Goal: Task Accomplishment & Management: Use online tool/utility

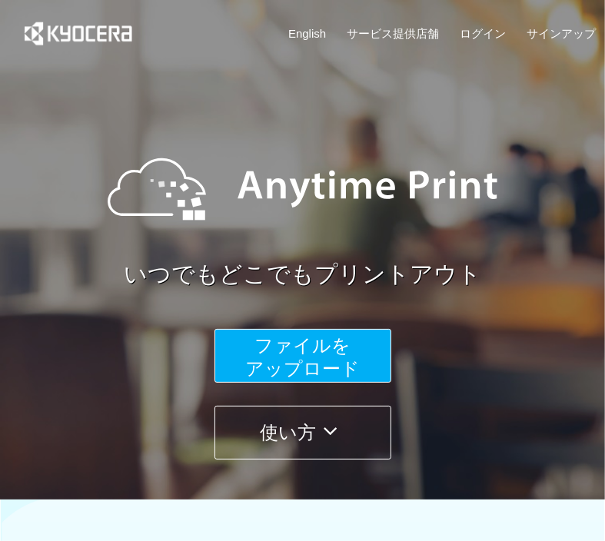
click at [214, 383] on button "ファイルを ​​アップロード" at bounding box center [302, 356] width 177 height 54
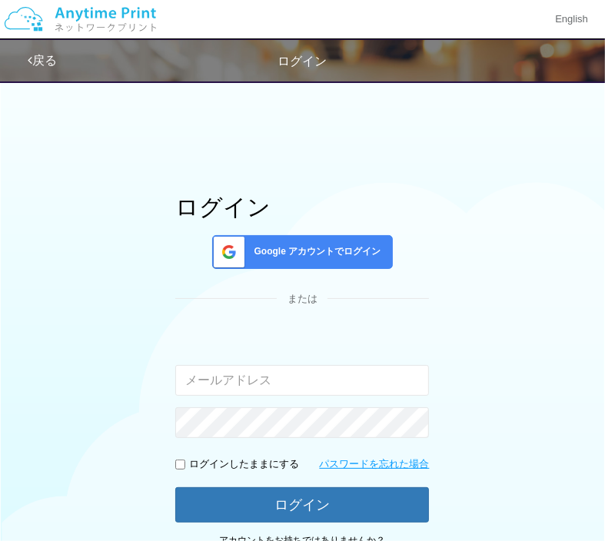
type input "[EMAIL_ADDRESS][DOMAIN_NAME]"
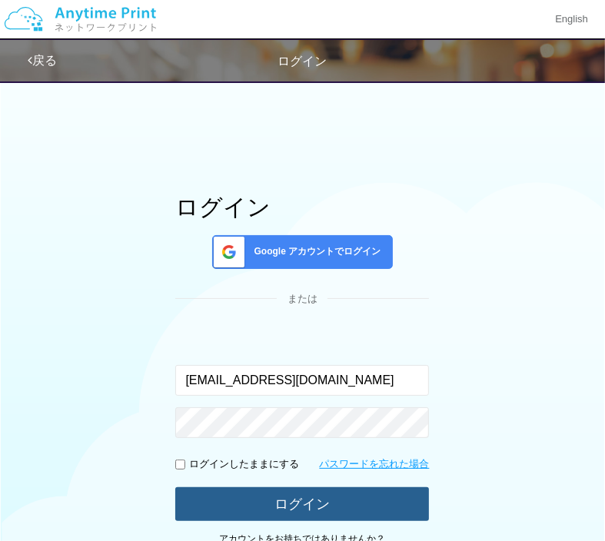
click at [318, 497] on button "ログイン" at bounding box center [301, 504] width 253 height 34
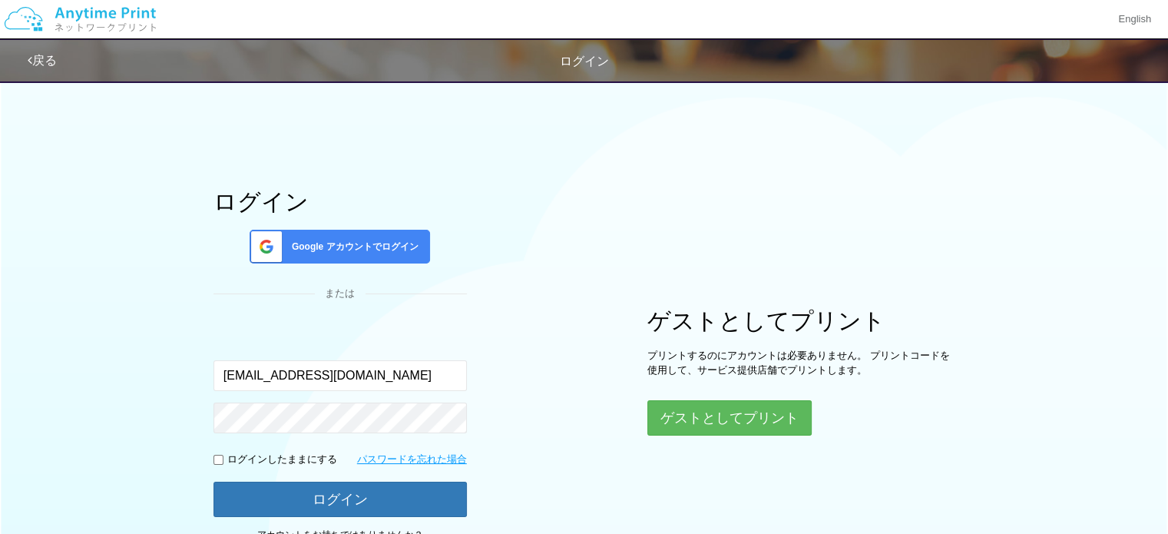
click at [363, 248] on span "Google アカウントでログイン" at bounding box center [352, 246] width 133 height 13
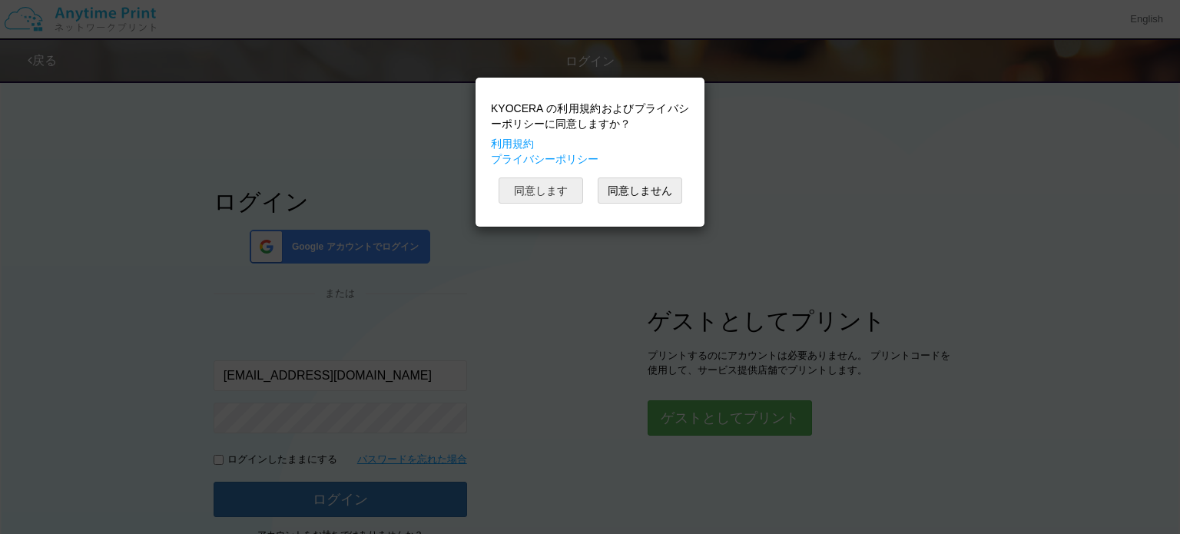
click at [513, 200] on button "同意します" at bounding box center [541, 190] width 84 height 26
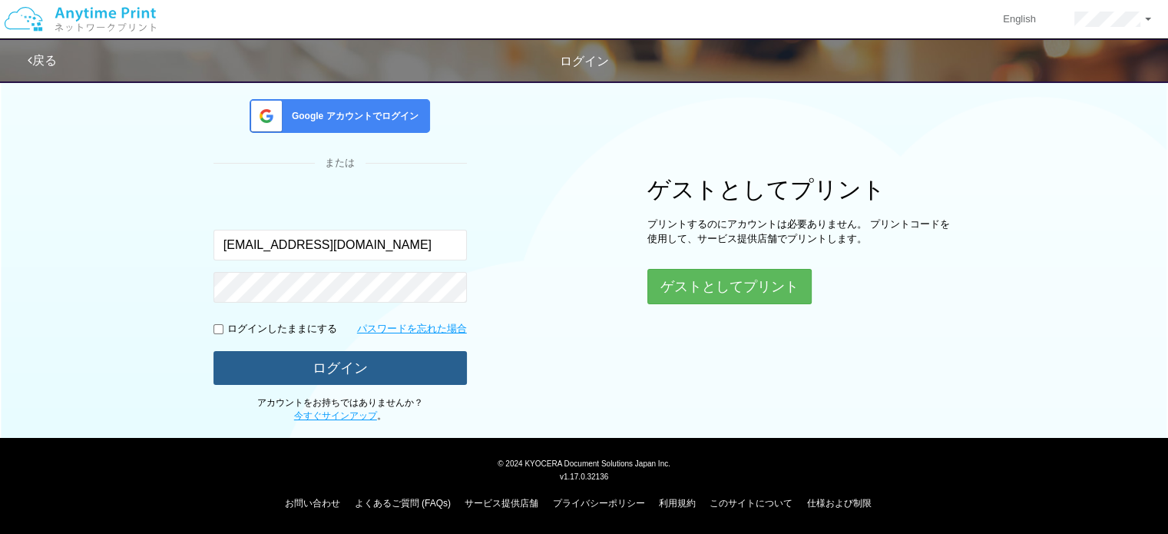
scroll to position [129, 0]
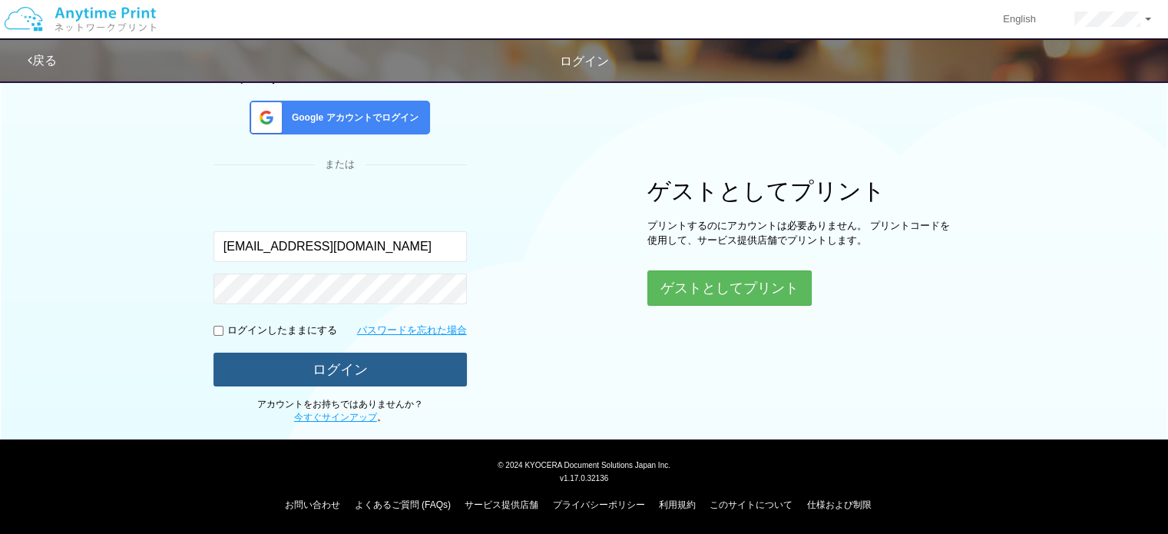
click at [405, 376] on button "ログイン" at bounding box center [340, 370] width 253 height 34
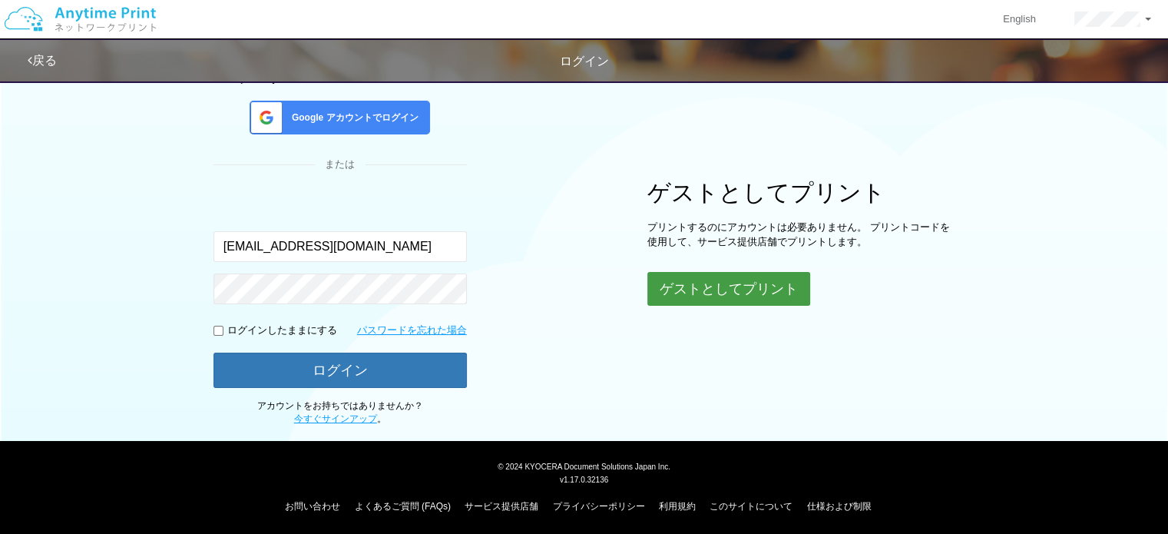
click at [615, 289] on button "ゲストとしてプリント" at bounding box center [729, 289] width 163 height 34
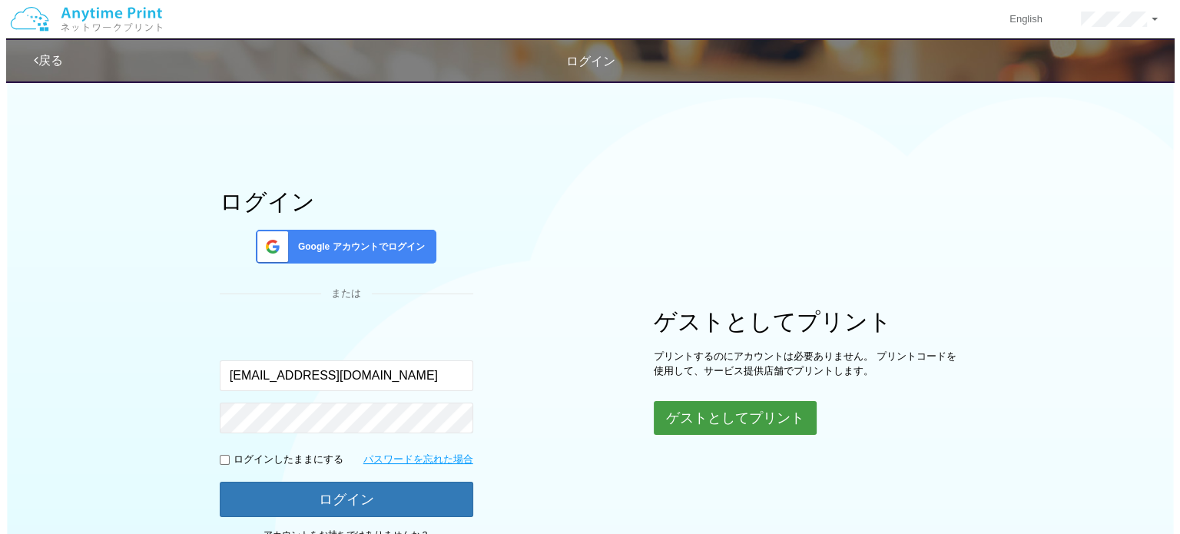
scroll to position [77, 0]
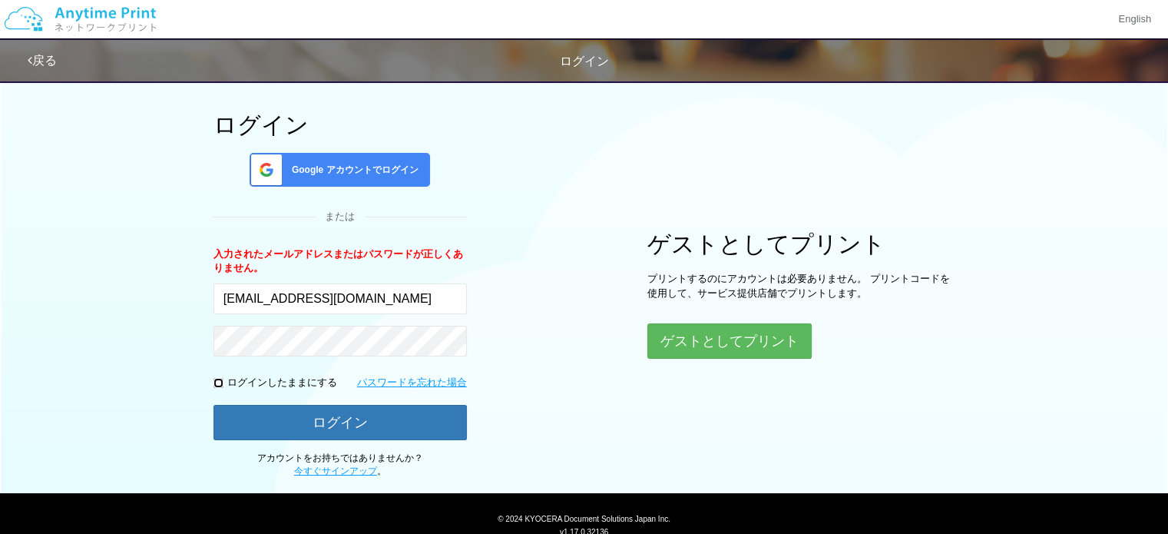
click at [217, 378] on input "checkbox" at bounding box center [219, 383] width 10 height 10
checkbox input "true"
click at [615, 326] on button "ゲストとしてプリント" at bounding box center [729, 341] width 163 height 34
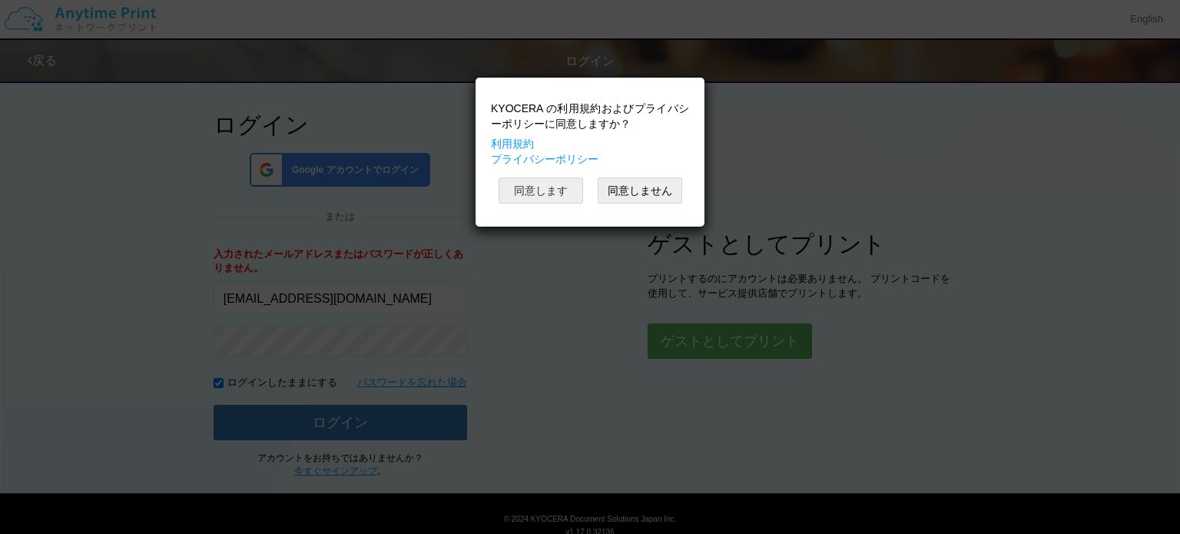
click at [556, 187] on button "同意します" at bounding box center [541, 190] width 84 height 26
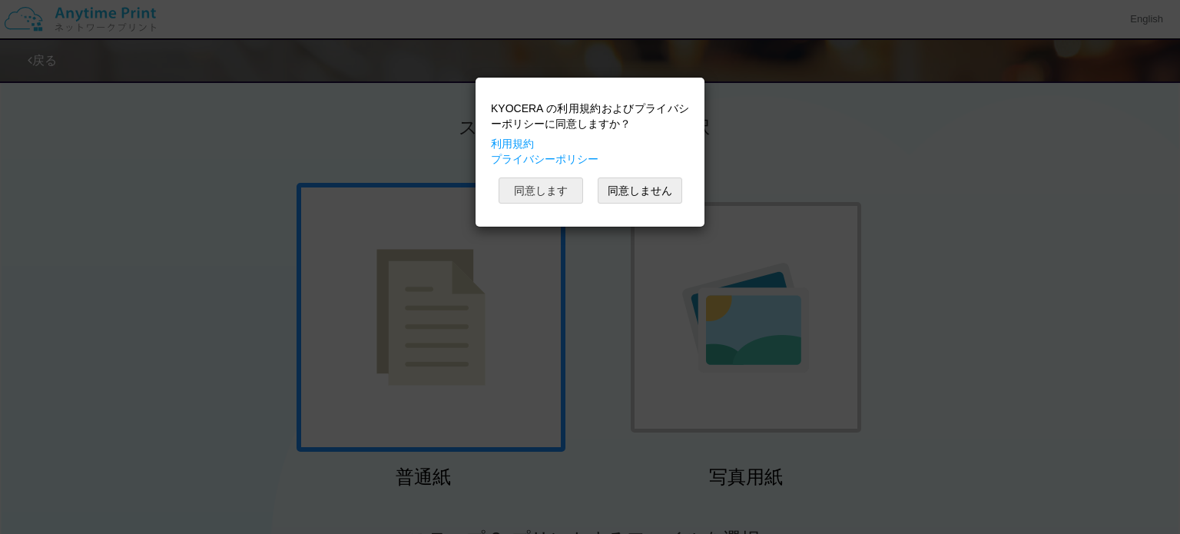
click at [565, 193] on button "同意します" at bounding box center [541, 190] width 84 height 26
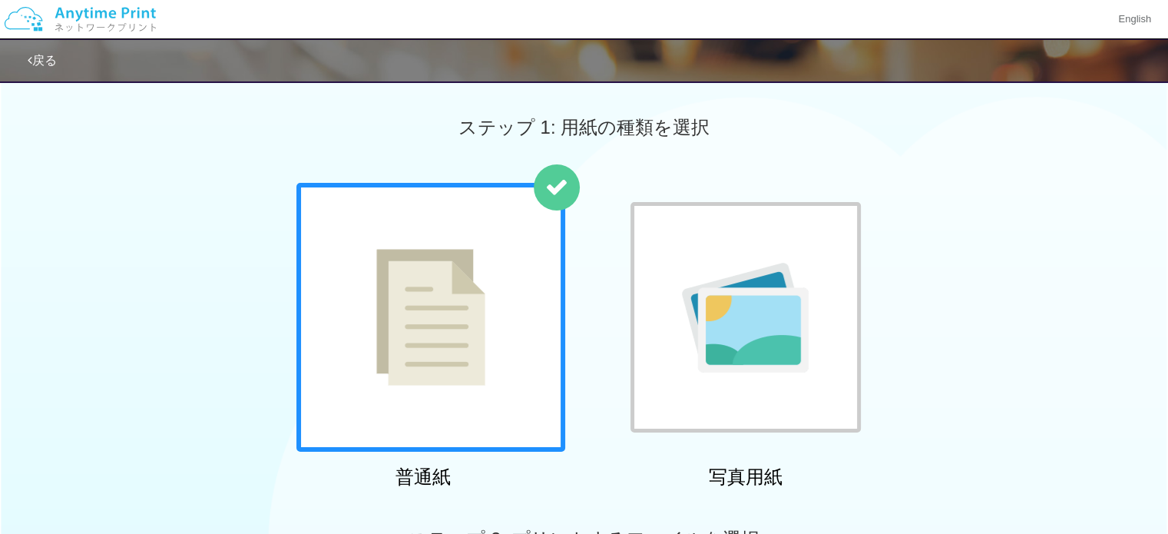
click at [541, 310] on div at bounding box center [431, 317] width 269 height 269
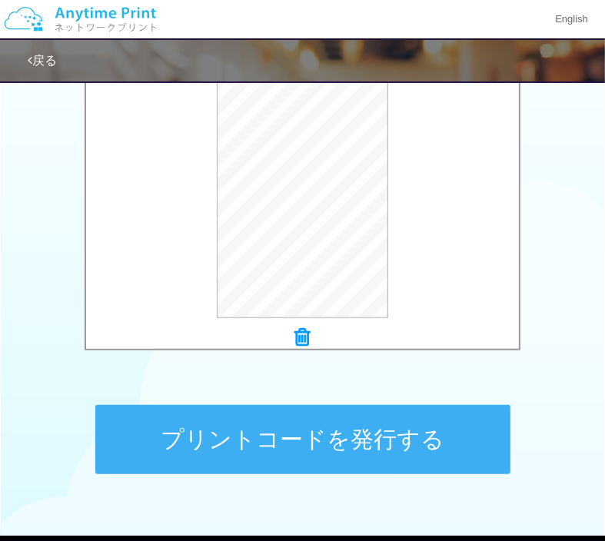
scroll to position [615, 0]
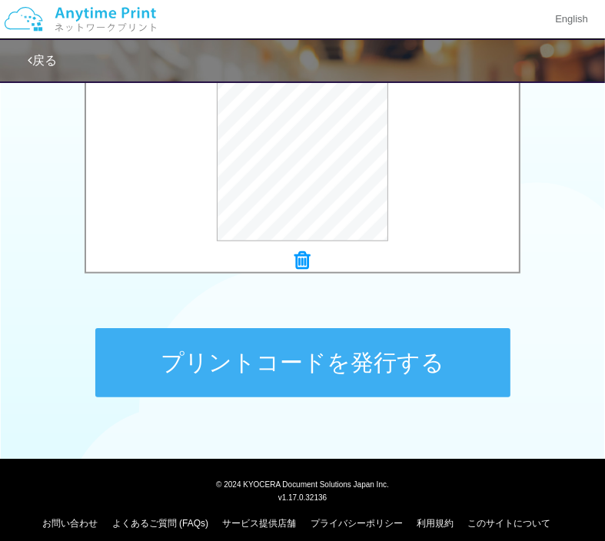
click at [260, 362] on button "プリントコードを発行する" at bounding box center [302, 362] width 415 height 69
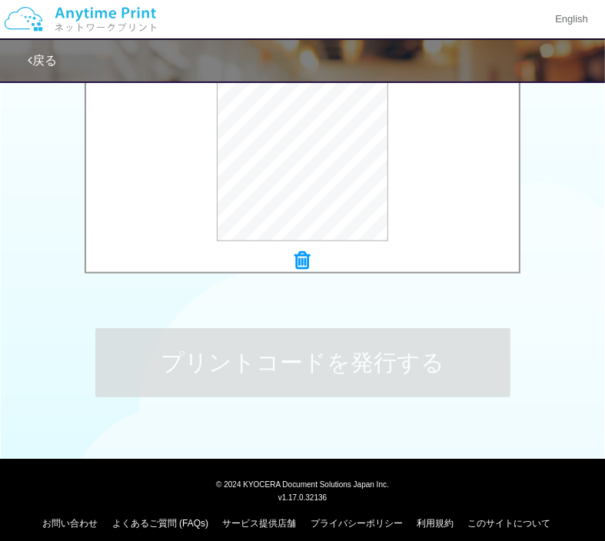
scroll to position [0, 0]
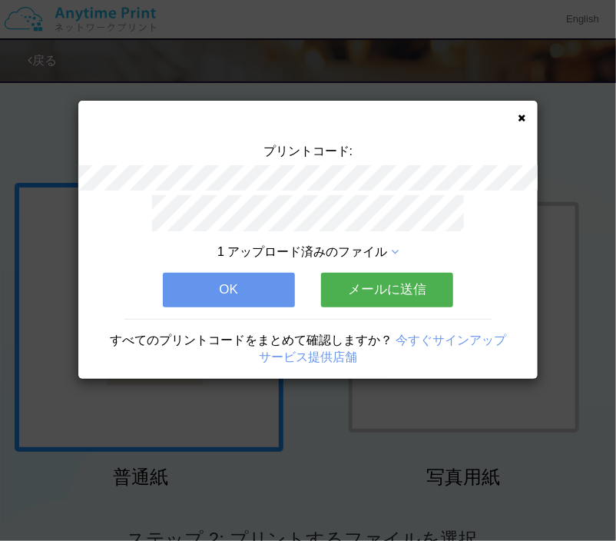
click at [259, 293] on button "OK" at bounding box center [229, 290] width 132 height 34
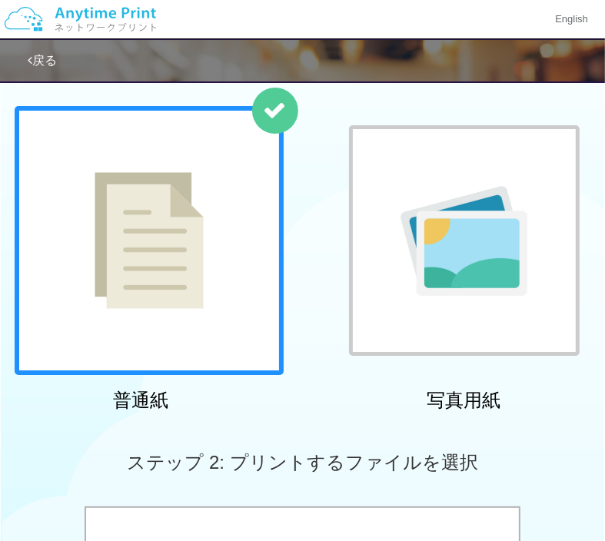
scroll to position [230, 0]
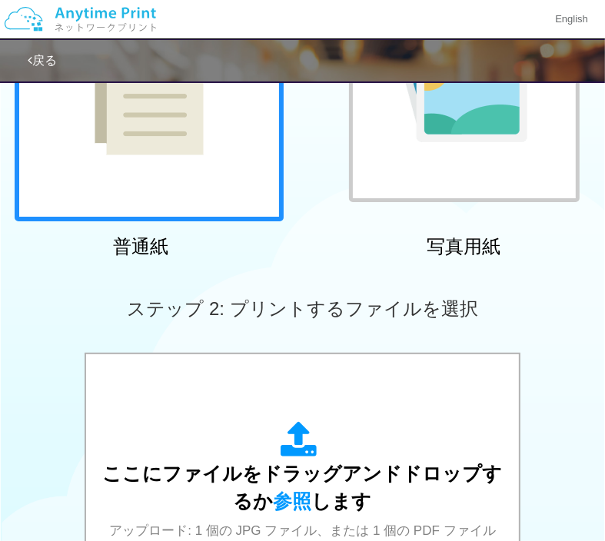
click at [134, 148] on img at bounding box center [148, 86] width 109 height 137
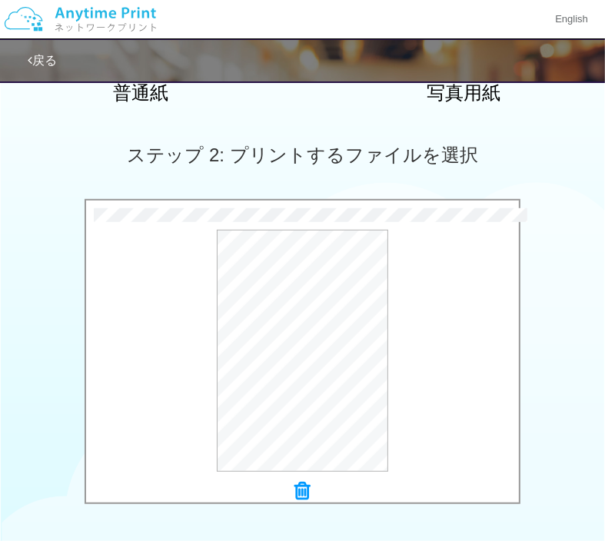
scroll to position [651, 0]
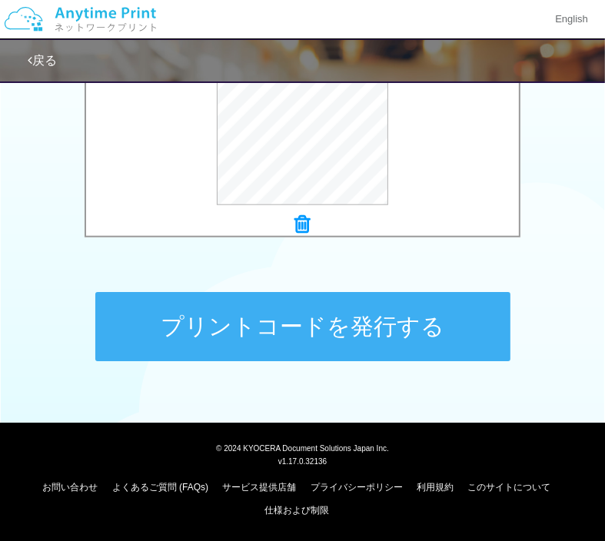
click at [371, 322] on button "プリントコードを発行する" at bounding box center [302, 326] width 415 height 69
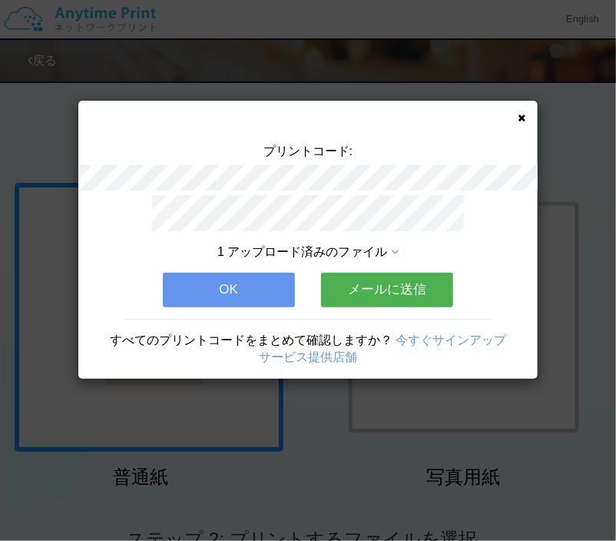
click at [293, 283] on button "OK" at bounding box center [229, 290] width 132 height 34
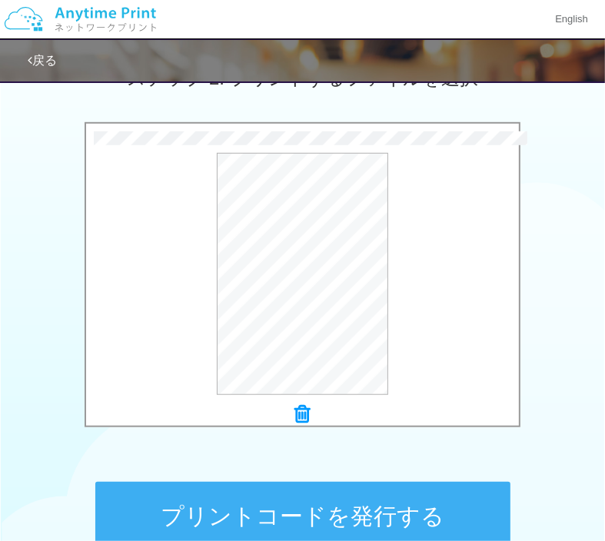
scroll to position [615, 0]
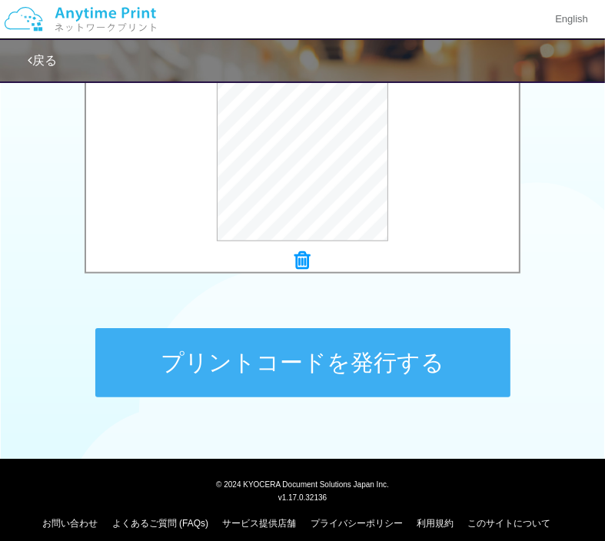
click at [393, 343] on button "プリントコードを発行する" at bounding box center [302, 362] width 415 height 69
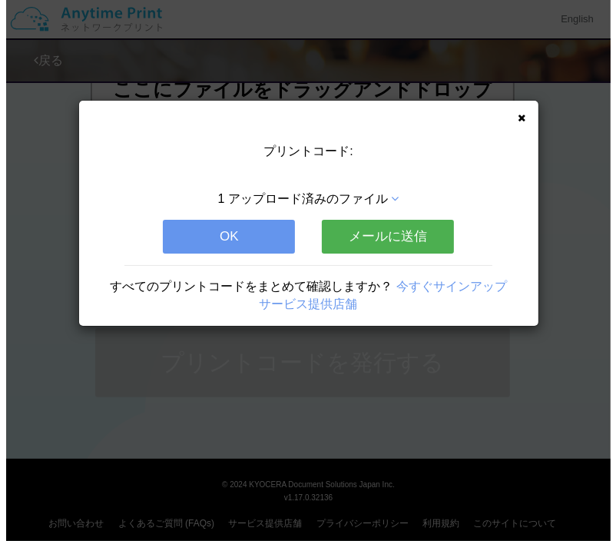
scroll to position [0, 0]
